Goal: Check status: Check status

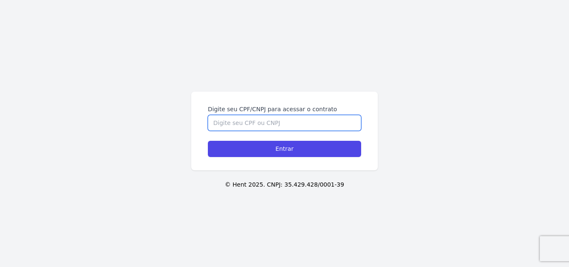
click at [232, 125] on input "Digite seu CPF/CNPJ para acessar o contrato" at bounding box center [284, 123] width 153 height 16
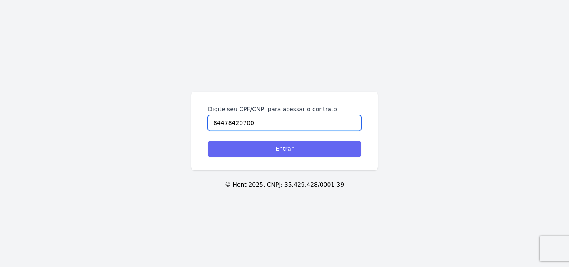
type input "84478420700"
click at [294, 151] on input "Entrar" at bounding box center [284, 149] width 153 height 16
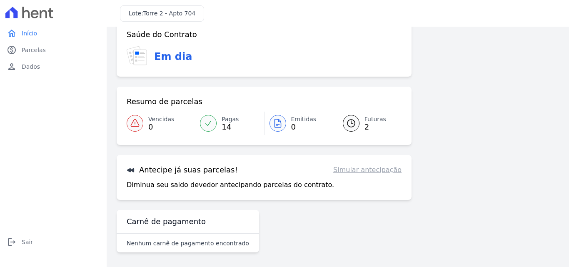
scroll to position [51, 0]
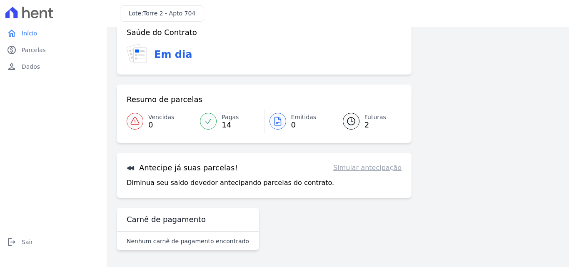
click at [361, 125] on link "Futuras 2" at bounding box center [367, 121] width 69 height 23
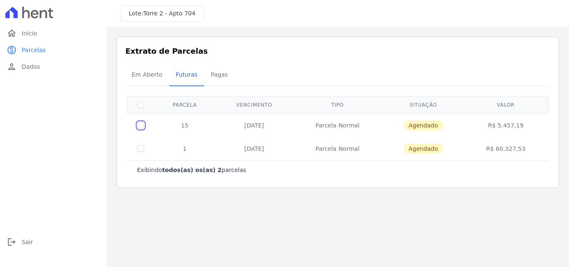
click at [139, 127] on input "checkbox" at bounding box center [140, 125] width 7 height 7
checkbox input "true"
click at [140, 75] on span "Em Aberto" at bounding box center [147, 74] width 41 height 17
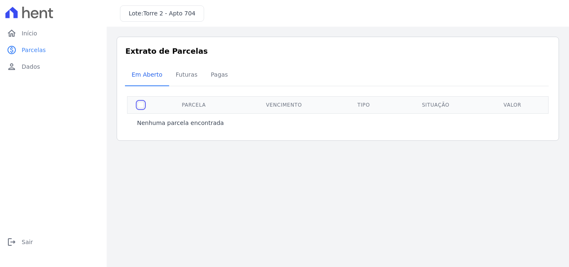
click at [143, 107] on input "checkbox" at bounding box center [140, 105] width 7 height 7
checkbox input "true"
click at [27, 67] on span "Dados" at bounding box center [31, 66] width 18 height 8
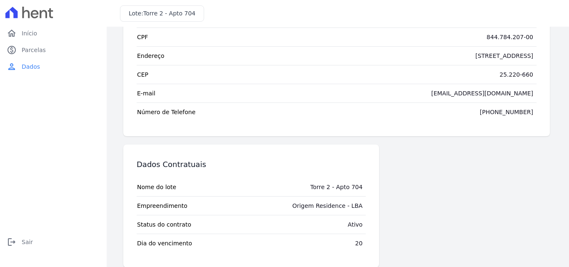
scroll to position [75, 0]
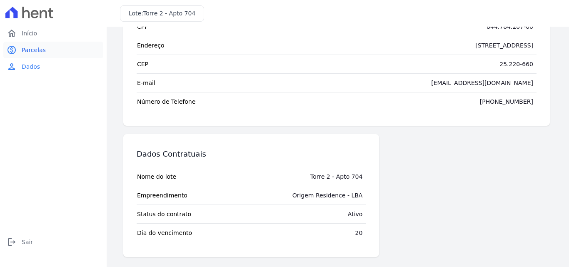
click at [19, 52] on link "paid Parcelas" at bounding box center [53, 50] width 100 height 17
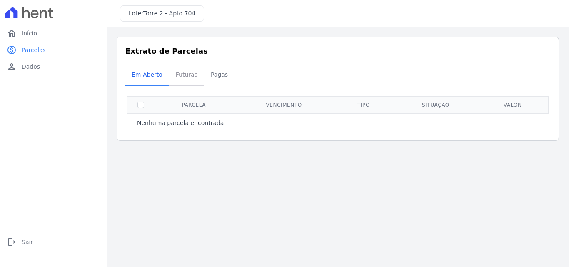
click at [184, 75] on span "Futuras" at bounding box center [187, 74] width 32 height 17
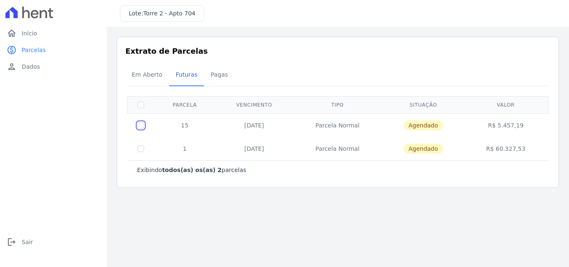
click at [139, 128] on input "checkbox" at bounding box center [140, 125] width 7 height 7
checkbox input "true"
drag, startPoint x: 247, startPoint y: 127, endPoint x: 72, endPoint y: 144, distance: 175.3
click at [72, 144] on div "home Início home Início paid Parcelas paid Parcelas person Dados person Dados l…" at bounding box center [53, 142] width 100 height 235
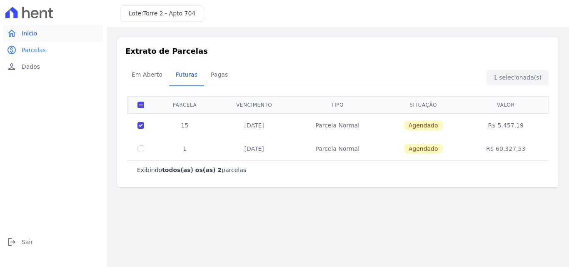
click at [32, 32] on span "Início" at bounding box center [29, 33] width 15 height 8
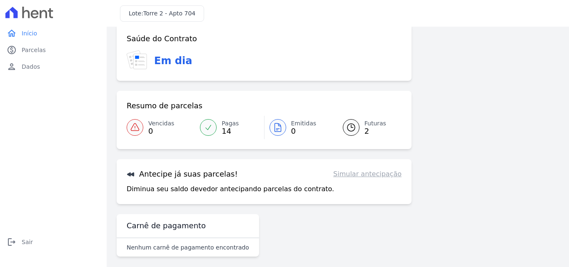
scroll to position [19, 0]
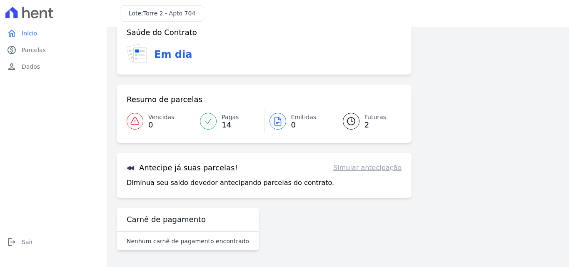
click at [364, 124] on span "2" at bounding box center [375, 125] width 22 height 7
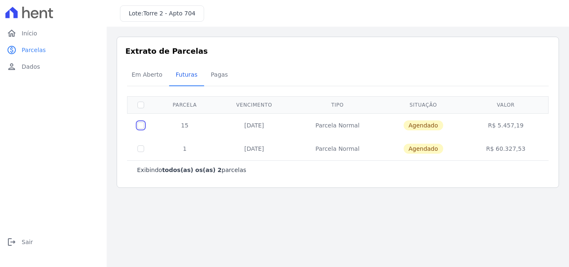
click at [139, 128] on input "checkbox" at bounding box center [140, 125] width 7 height 7
checkbox input "true"
drag, startPoint x: 279, startPoint y: 217, endPoint x: 222, endPoint y: 224, distance: 57.9
click at [222, 224] on main "Listagem de parcelas Baixar PDF Extrato de Parcelas Em Aberto Futuras Pagas 1 s…" at bounding box center [338, 147] width 462 height 240
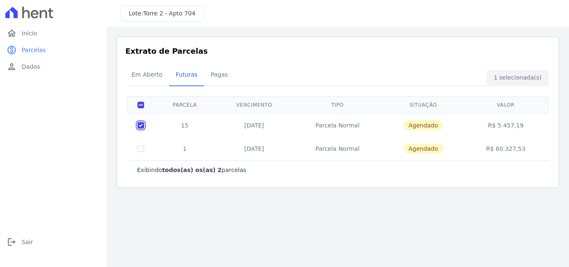
click at [141, 126] on input "checkbox" at bounding box center [140, 125] width 7 height 7
checkbox input "false"
click at [49, 115] on div "home Início home Início paid Parcelas paid Parcelas person Dados person Dados l…" at bounding box center [53, 142] width 100 height 235
click at [20, 34] on link "home Início" at bounding box center [53, 33] width 100 height 17
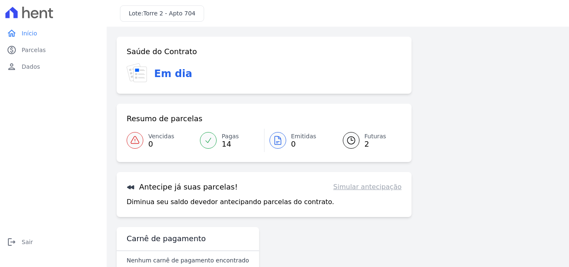
click at [224, 141] on span "14" at bounding box center [230, 144] width 17 height 7
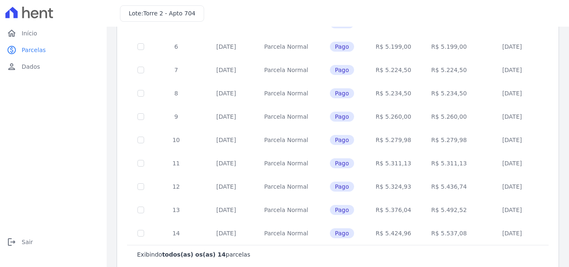
scroll to position [211, 0]
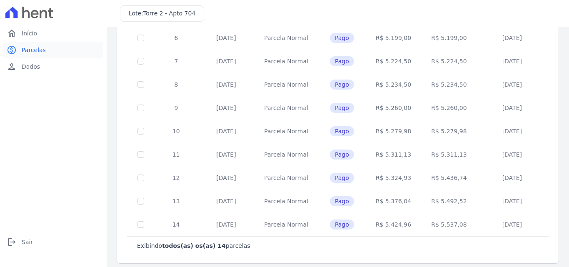
click at [20, 53] on link "paid Parcelas" at bounding box center [53, 50] width 100 height 17
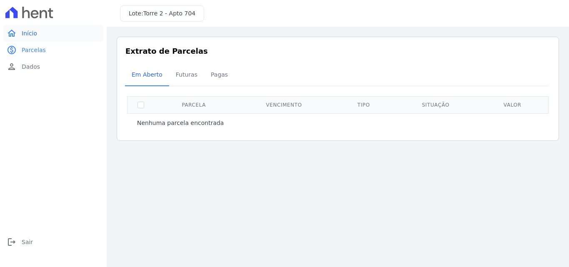
click at [26, 32] on span "Início" at bounding box center [29, 33] width 15 height 8
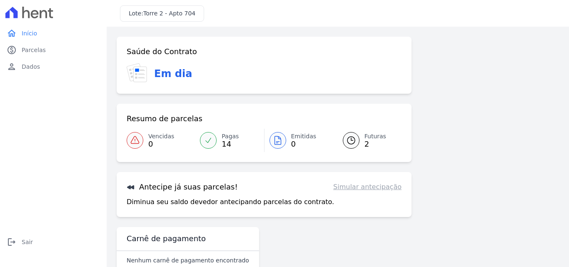
click at [348, 141] on icon at bounding box center [351, 140] width 10 height 10
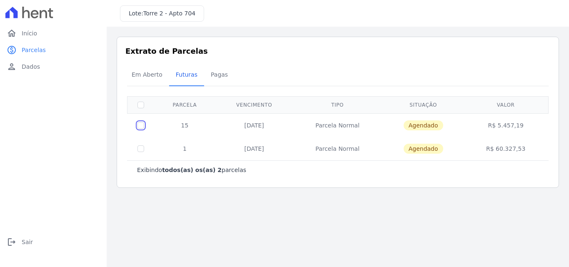
click at [143, 124] on input "checkbox" at bounding box center [140, 125] width 7 height 7
checkbox input "true"
click at [547, 258] on main "Listagem de parcelas Baixar PDF Extrato de Parcelas Em Aberto Futuras Pagas 1 s…" at bounding box center [338, 147] width 462 height 240
